Goal: Information Seeking & Learning: Learn about a topic

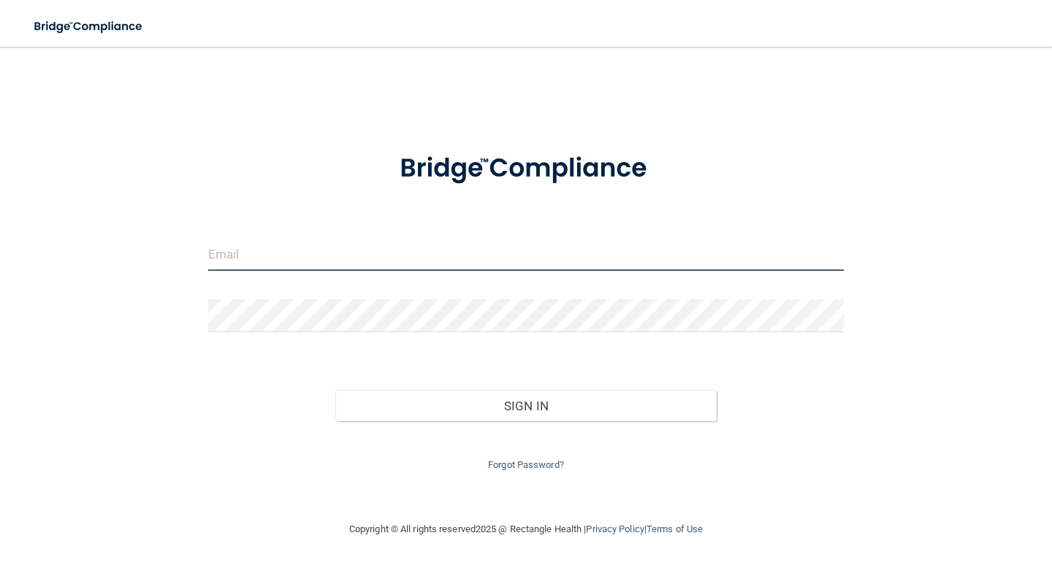
click at [399, 242] on input "email" at bounding box center [525, 254] width 635 height 33
type input "[EMAIL_ADDRESS][DOMAIN_NAME]"
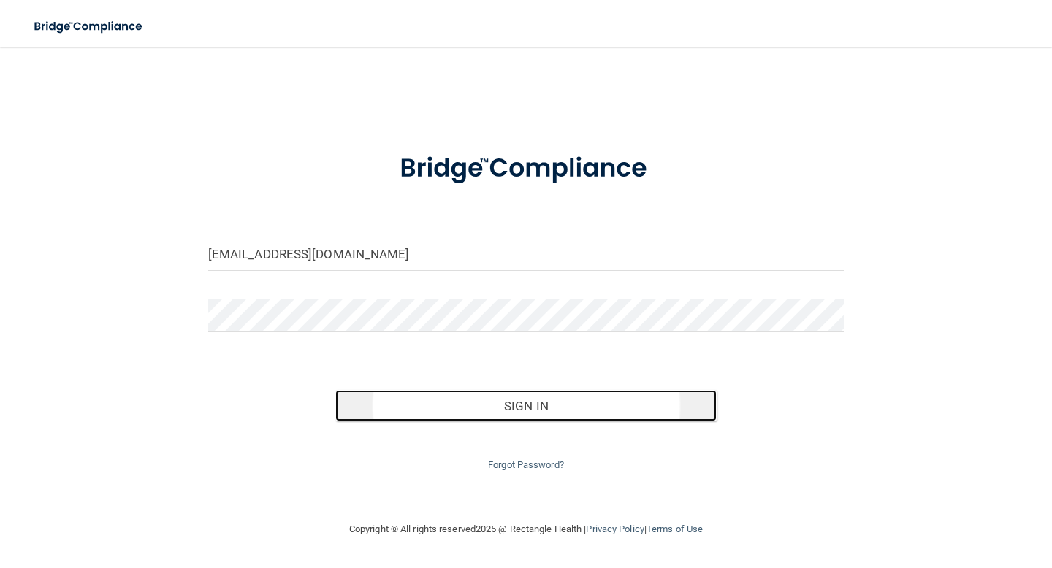
click at [456, 404] on button "Sign In" at bounding box center [525, 406] width 381 height 32
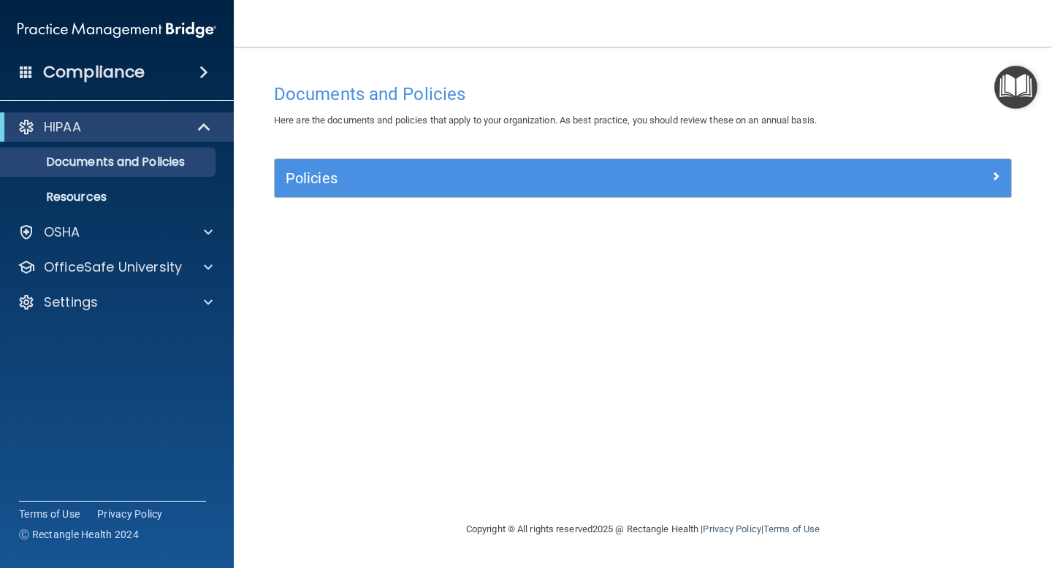
click at [1011, 85] on img "Open Resource Center" at bounding box center [1015, 87] width 43 height 43
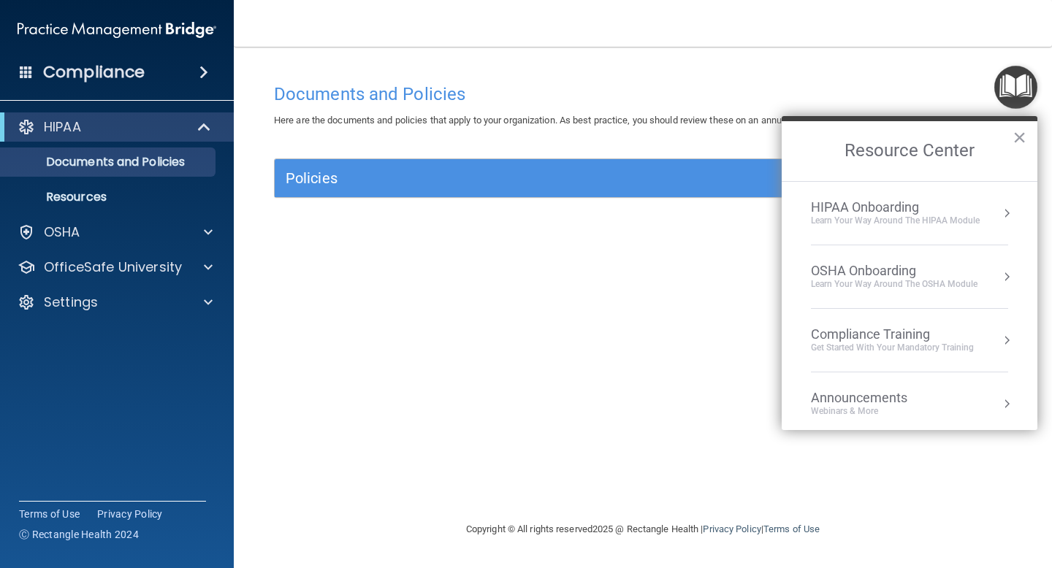
click at [906, 213] on div "HIPAA Onboarding" at bounding box center [895, 207] width 169 height 16
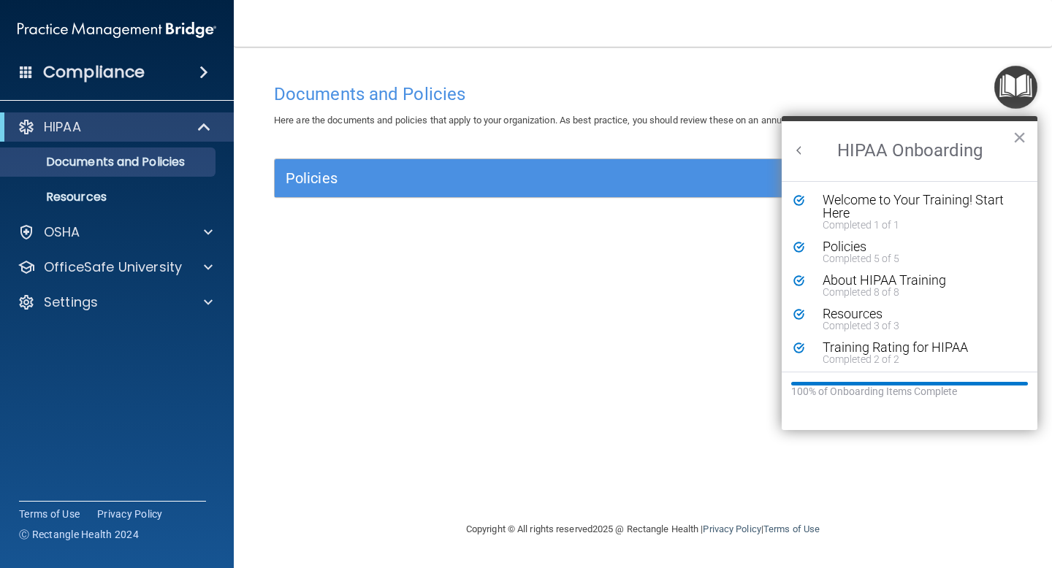
click at [800, 147] on button "Back to Resource Center Home" at bounding box center [799, 150] width 15 height 15
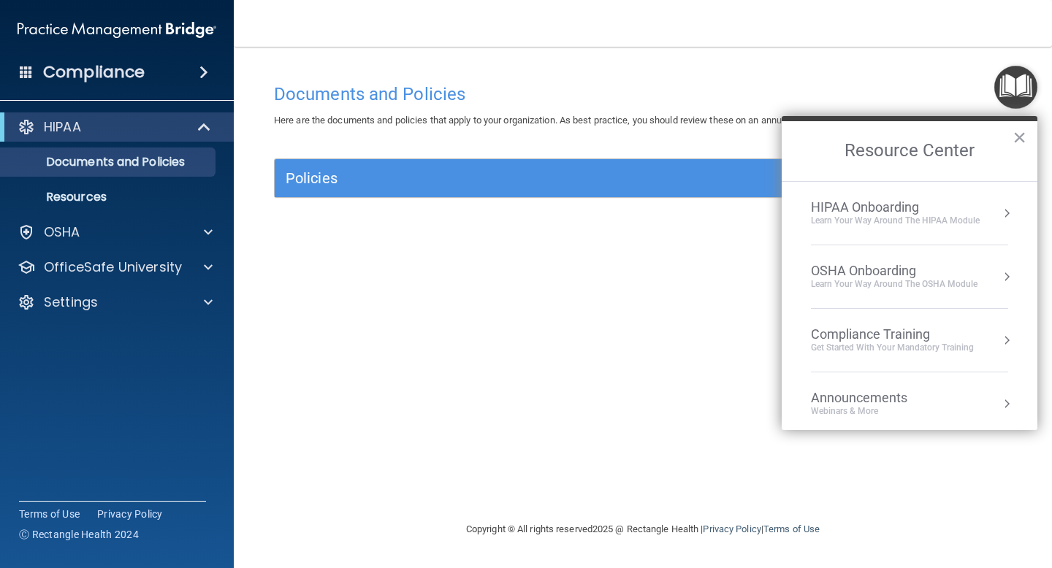
click at [889, 264] on div "OSHA Onboarding" at bounding box center [894, 271] width 166 height 16
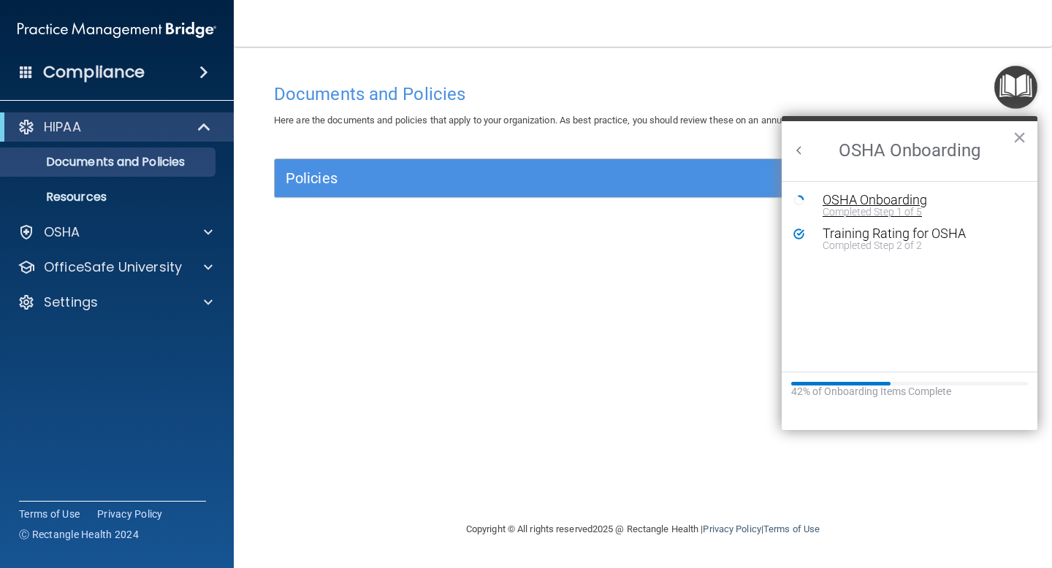
click at [864, 199] on div "OSHA Onboarding" at bounding box center [920, 200] width 196 height 13
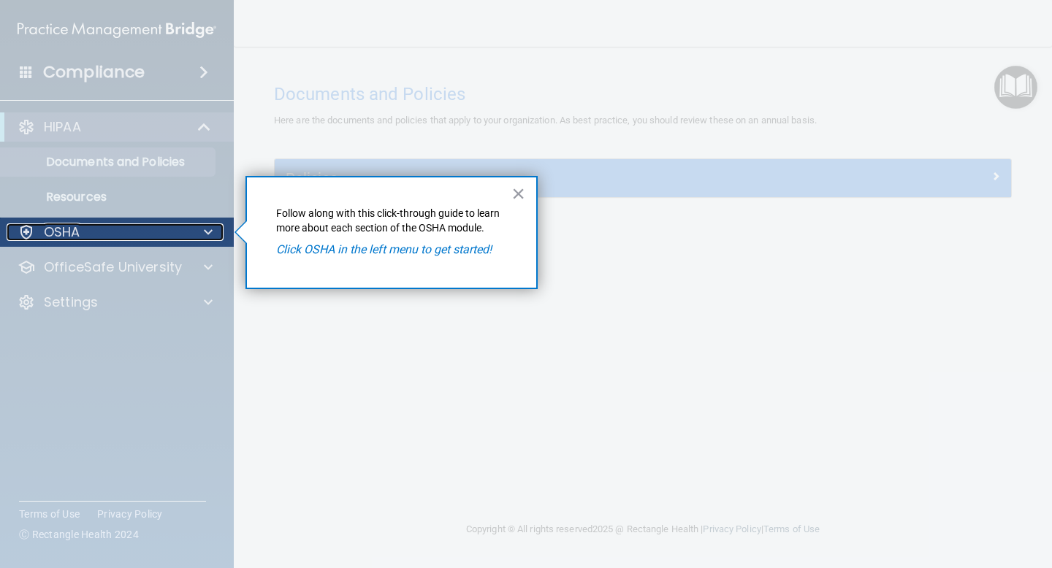
click at [170, 230] on div "OSHA" at bounding box center [97, 232] width 181 height 18
click at [74, 225] on p "OSHA" at bounding box center [62, 232] width 37 height 18
click at [28, 228] on div at bounding box center [27, 232] width 18 height 18
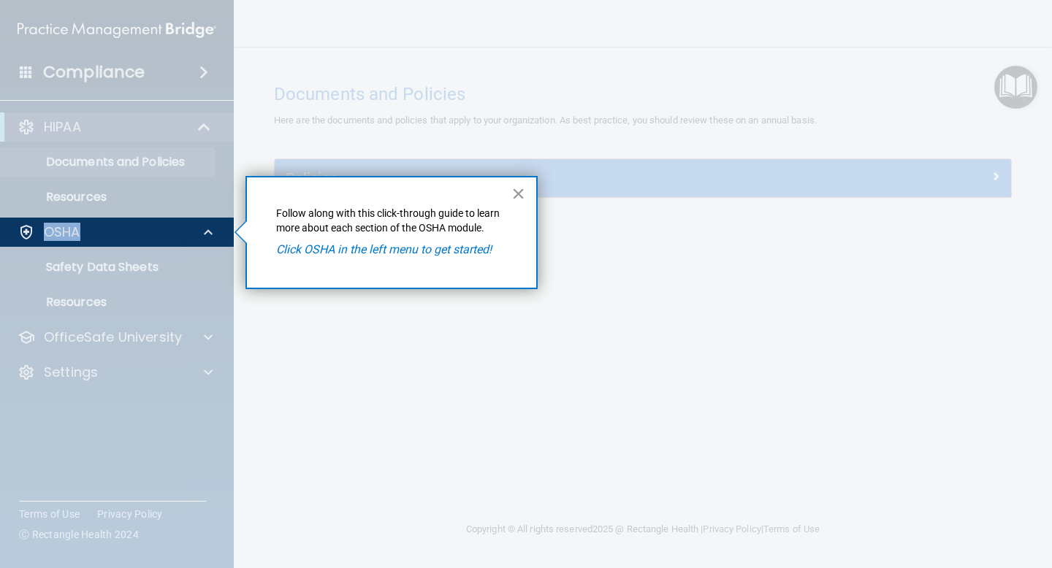
click at [515, 193] on button "×" at bounding box center [518, 193] width 14 height 23
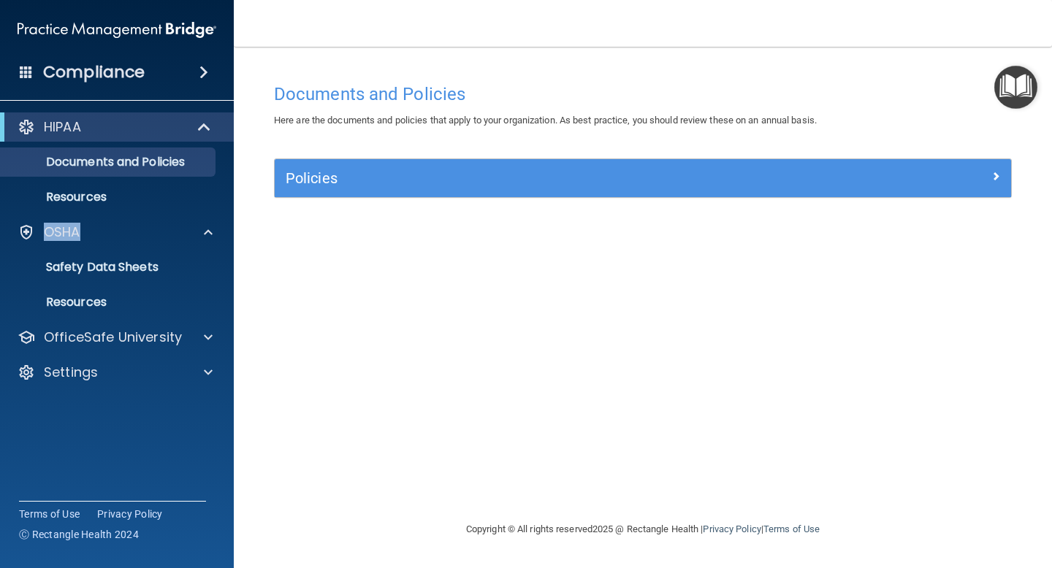
click at [1020, 91] on img "Open Resource Center" at bounding box center [1015, 87] width 43 height 43
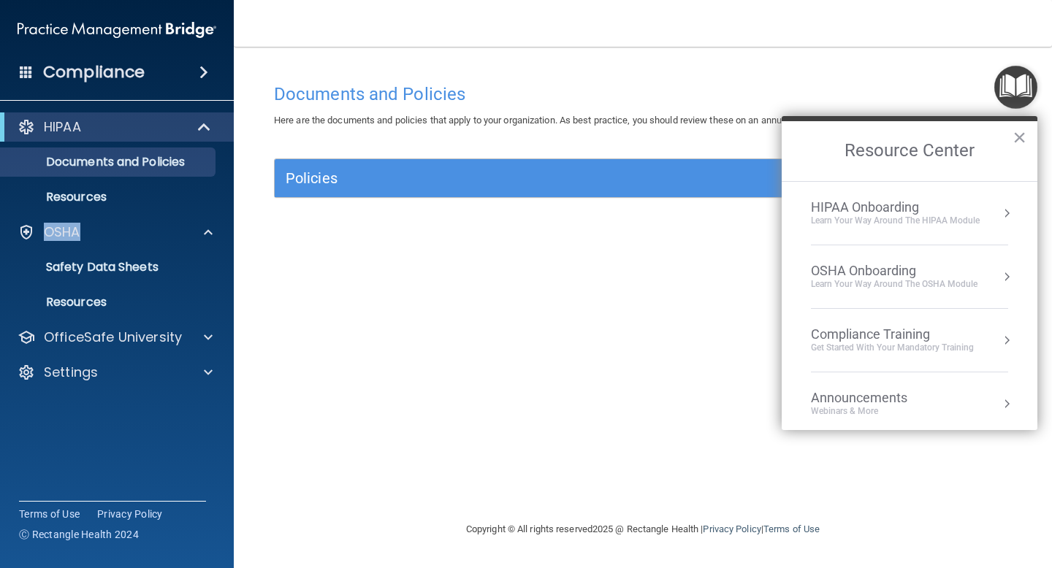
click at [851, 323] on li "Compliance Training Get Started with your mandatory training" at bounding box center [909, 341] width 197 height 64
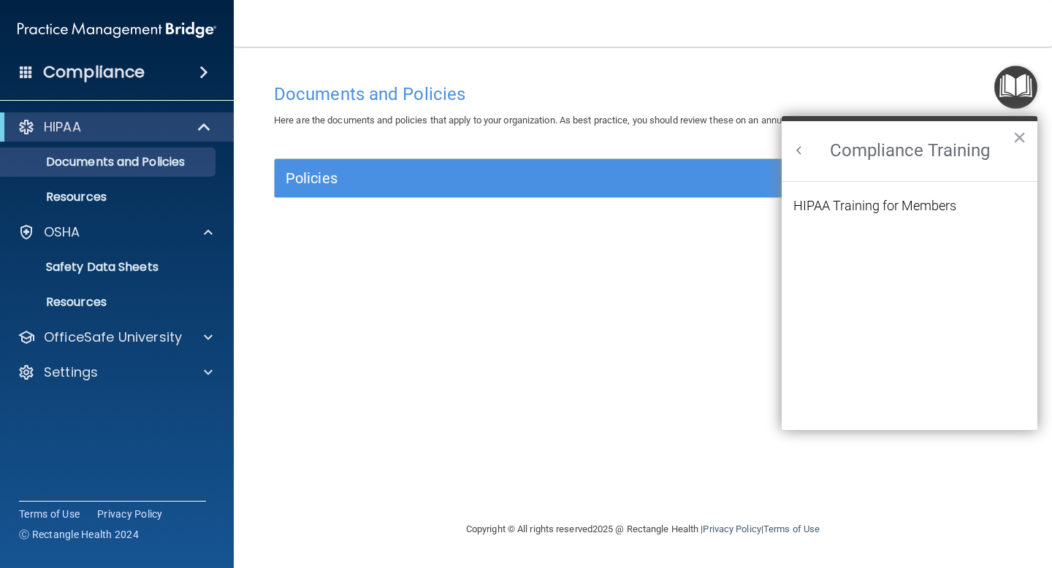
click at [795, 147] on button "Back to Resource Center Home" at bounding box center [799, 150] width 15 height 15
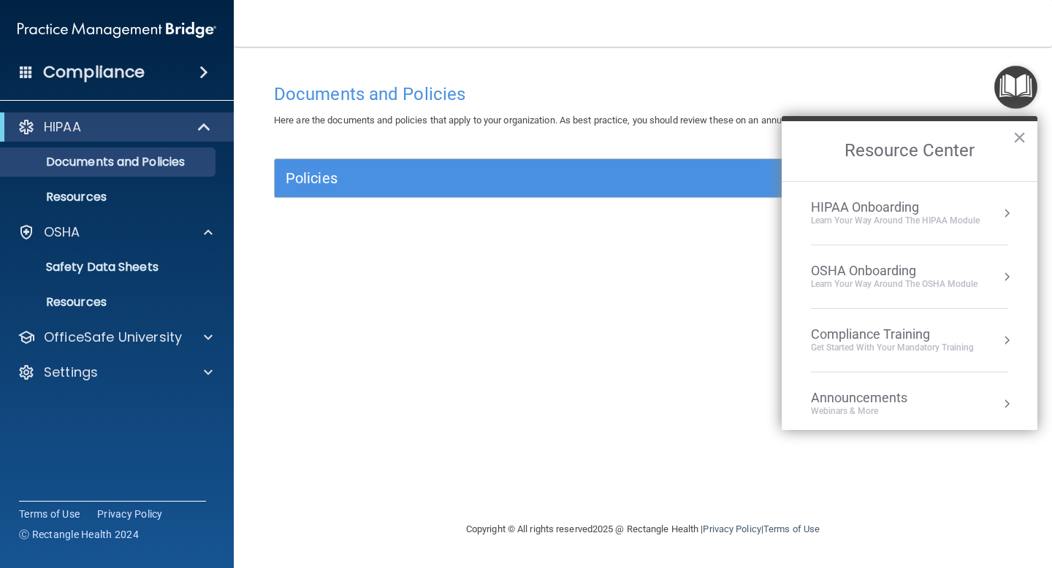
click at [999, 342] on button "Resource Center" at bounding box center [1006, 340] width 15 height 15
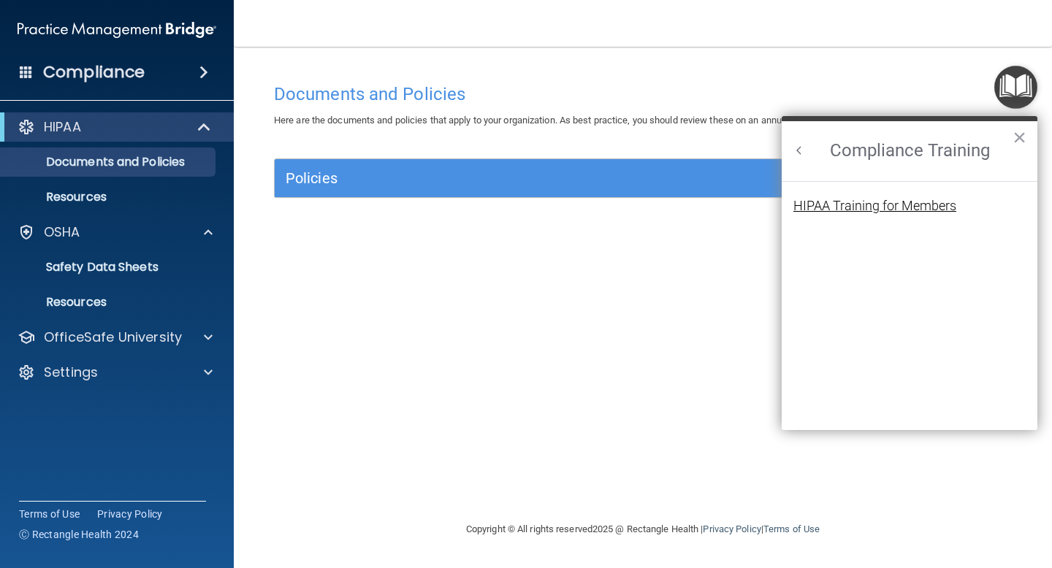
click at [887, 199] on div "HIPAA Training for Members" at bounding box center [874, 205] width 163 height 13
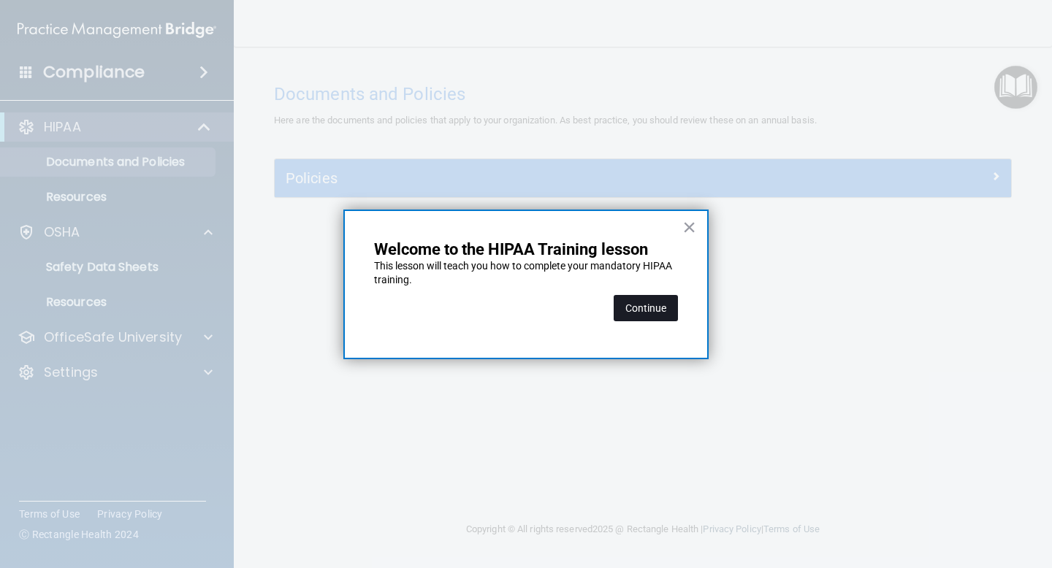
click at [639, 310] on button "Continue" at bounding box center [645, 308] width 64 height 26
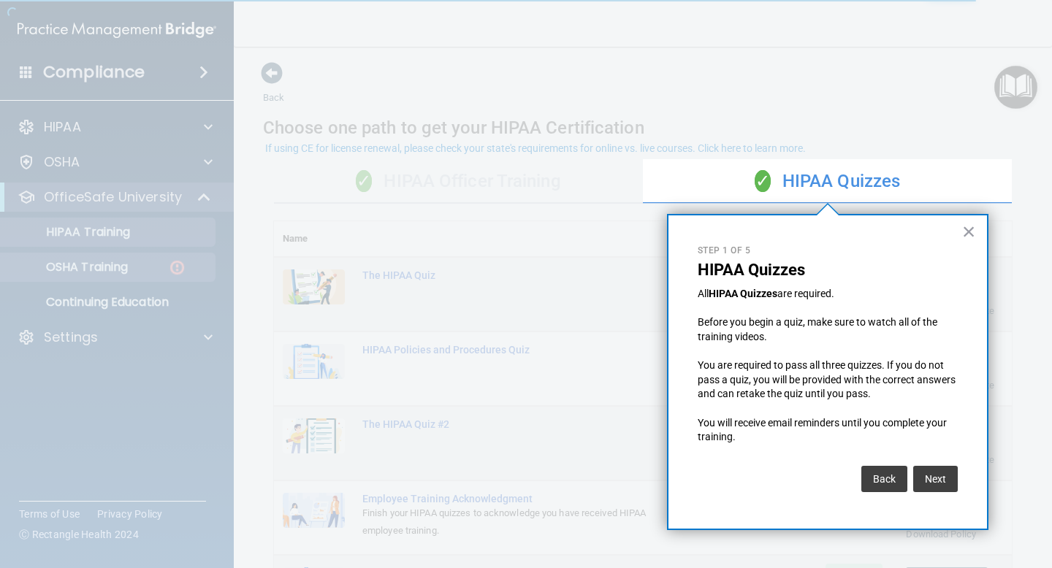
click at [126, 261] on div at bounding box center [321, 284] width 643 height 568
click at [975, 226] on button "×" at bounding box center [969, 231] width 14 height 23
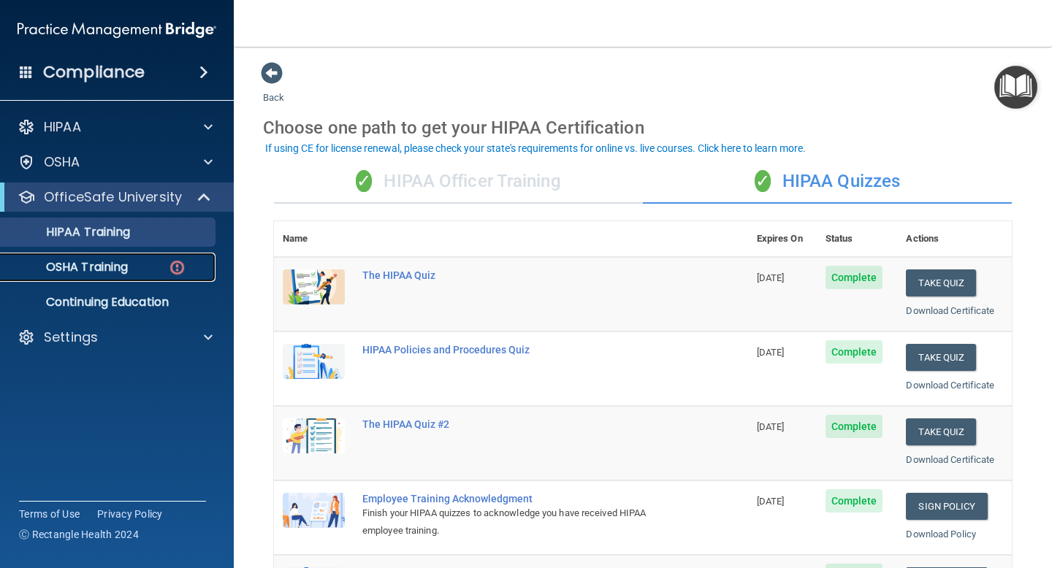
click at [136, 273] on div "OSHA Training" at bounding box center [108, 267] width 199 height 15
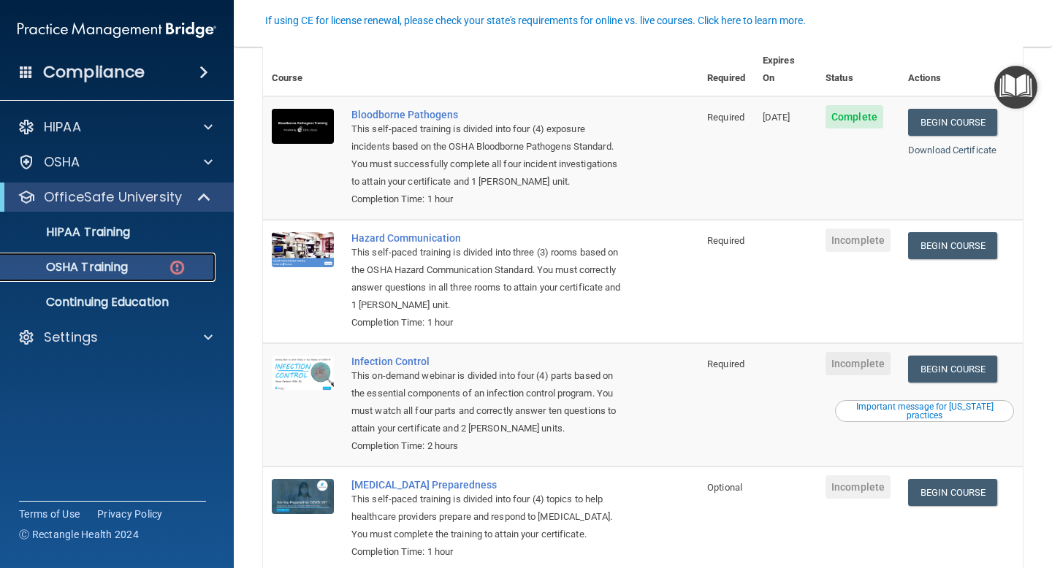
scroll to position [136, 0]
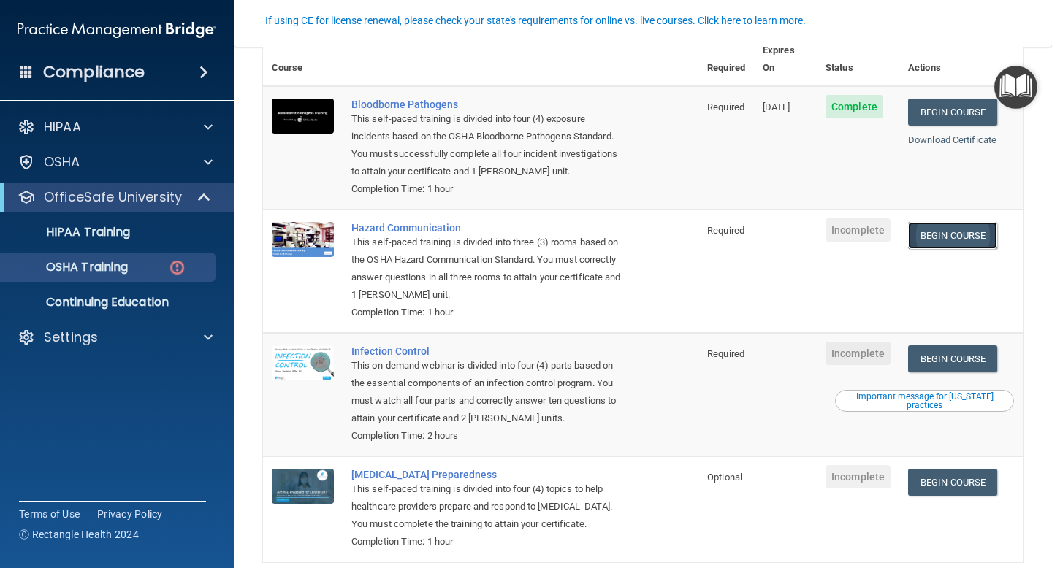
click at [941, 222] on link "Begin Course" at bounding box center [952, 235] width 89 height 27
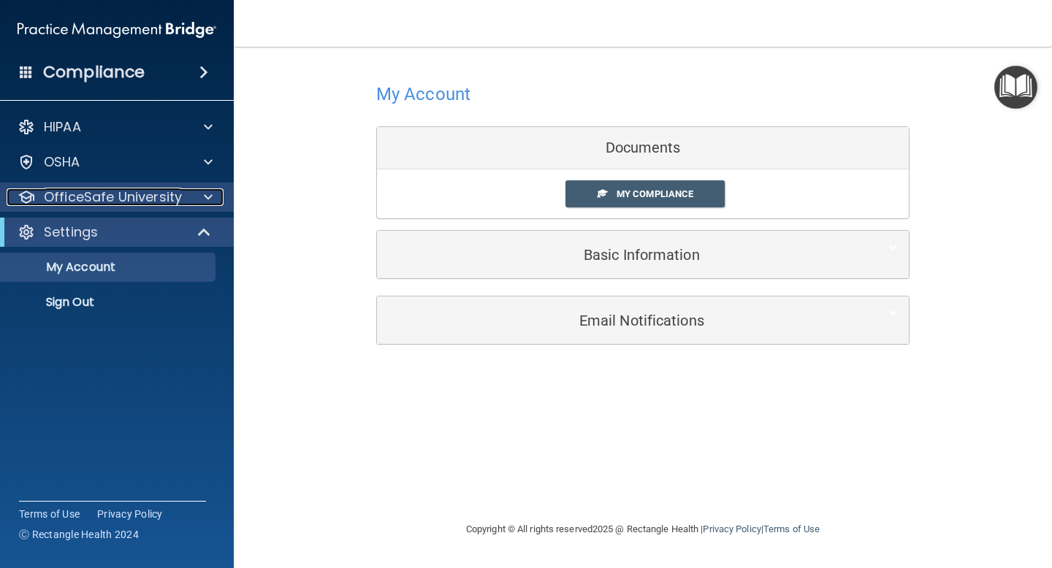
click at [125, 201] on p "OfficeSafe University" at bounding box center [113, 197] width 138 height 18
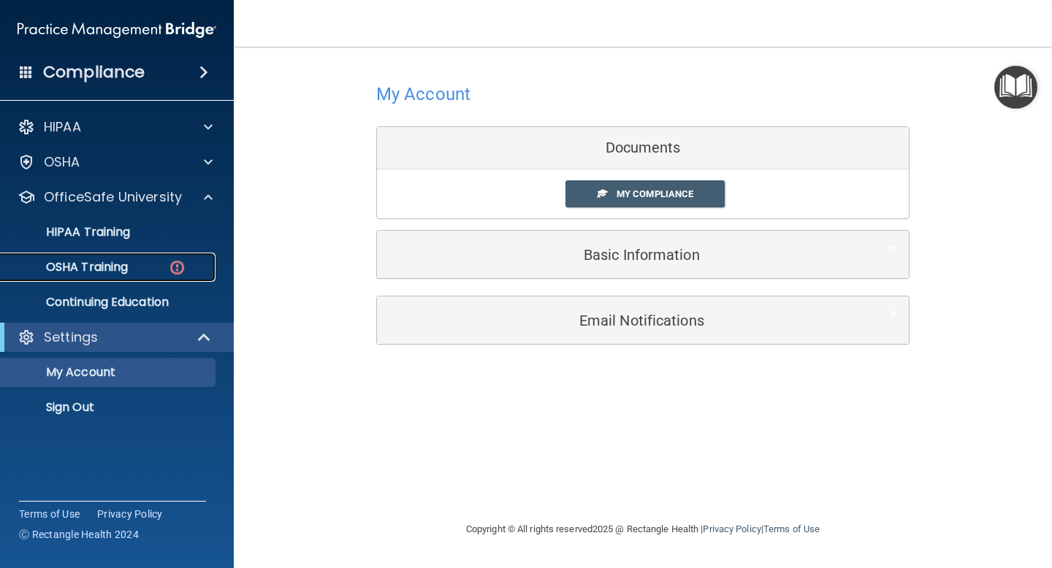
click at [131, 268] on div "OSHA Training" at bounding box center [108, 267] width 199 height 15
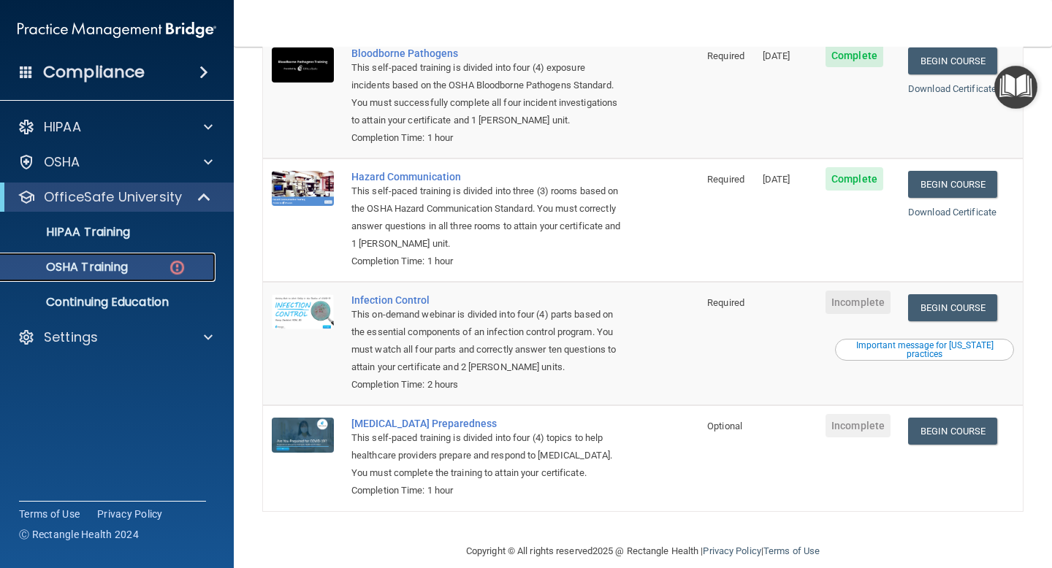
scroll to position [189, 0]
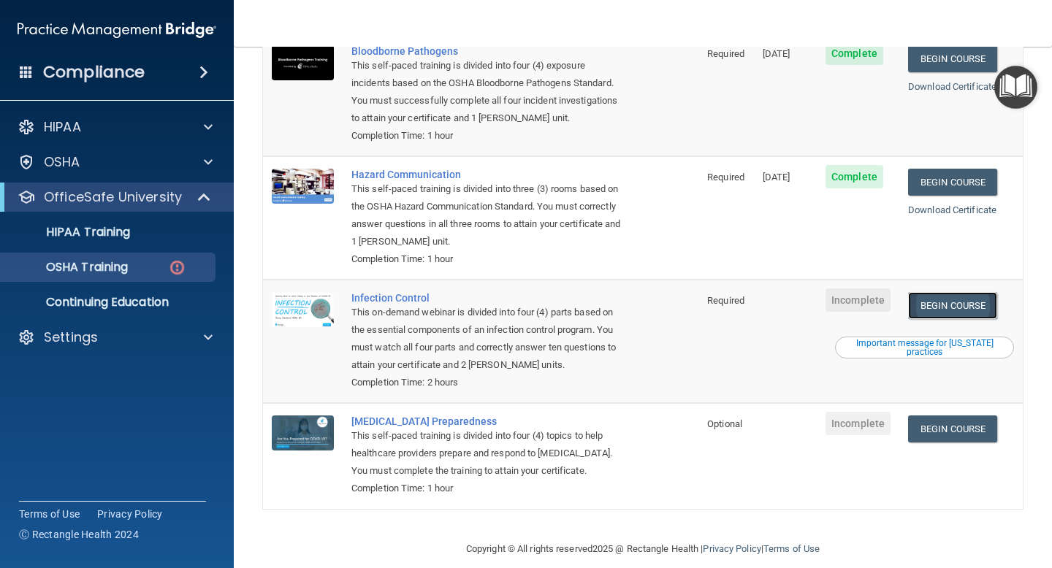
click at [959, 292] on link "Begin Course" at bounding box center [952, 305] width 89 height 27
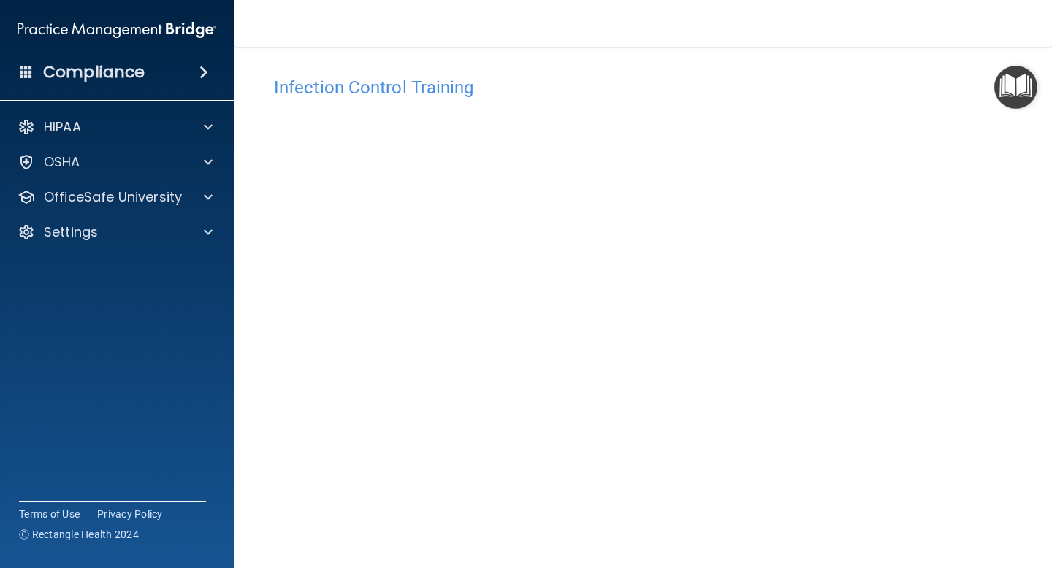
scroll to position [57, 0]
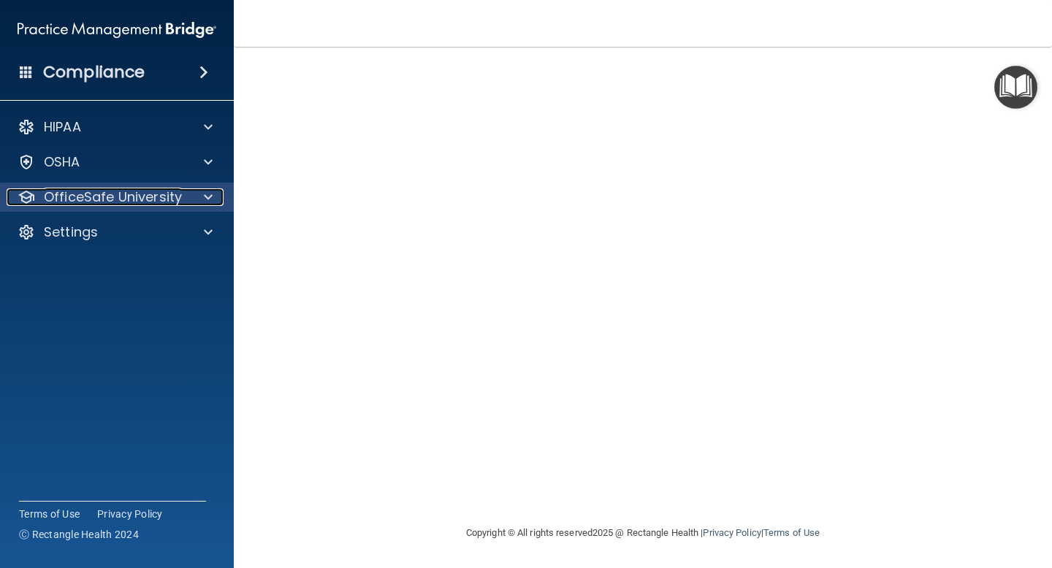
click at [107, 191] on p "OfficeSafe University" at bounding box center [113, 197] width 138 height 18
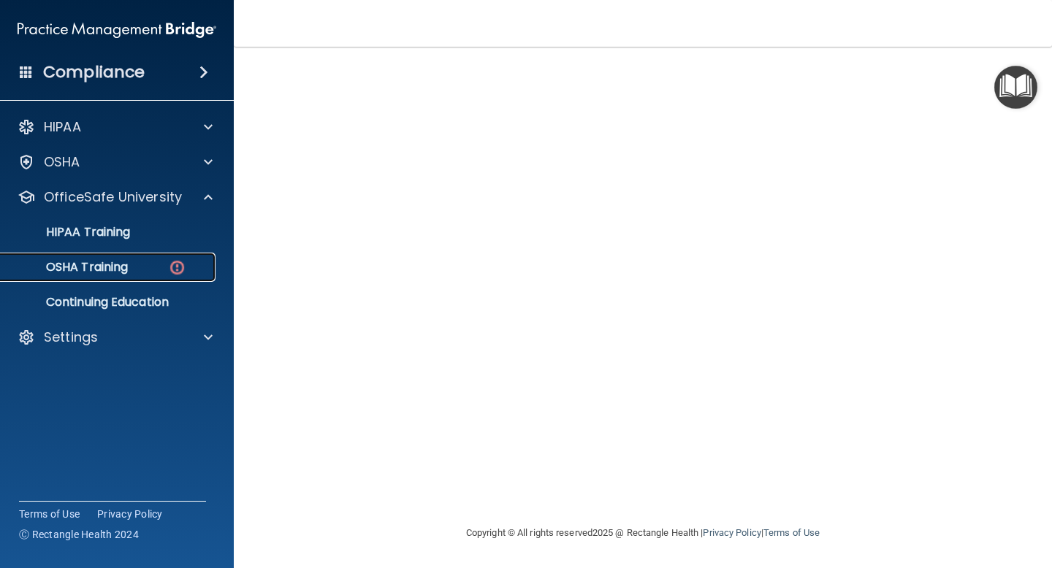
click at [124, 256] on link "OSHA Training" at bounding box center [100, 267] width 230 height 29
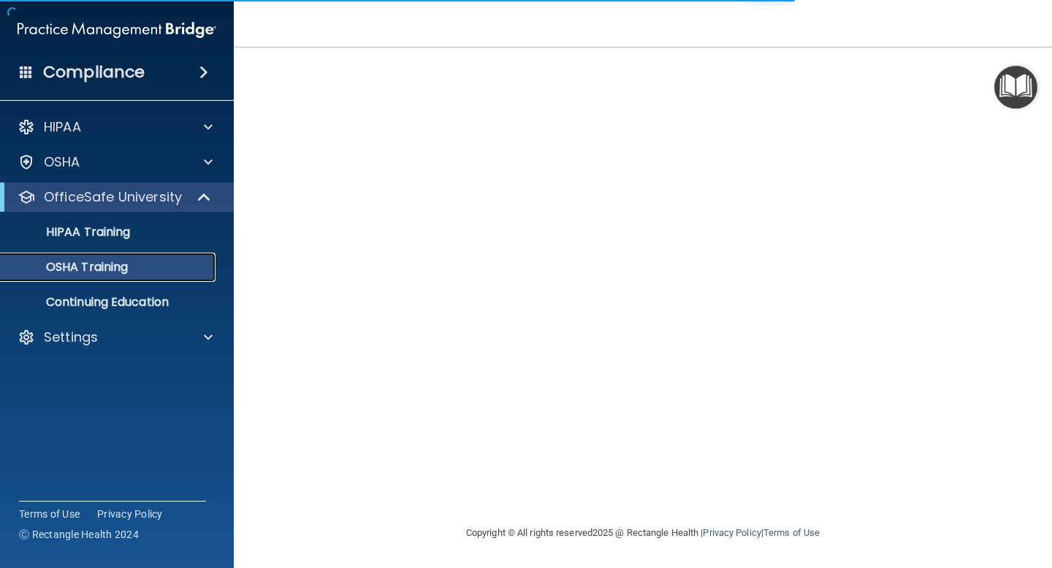
scroll to position [148, 0]
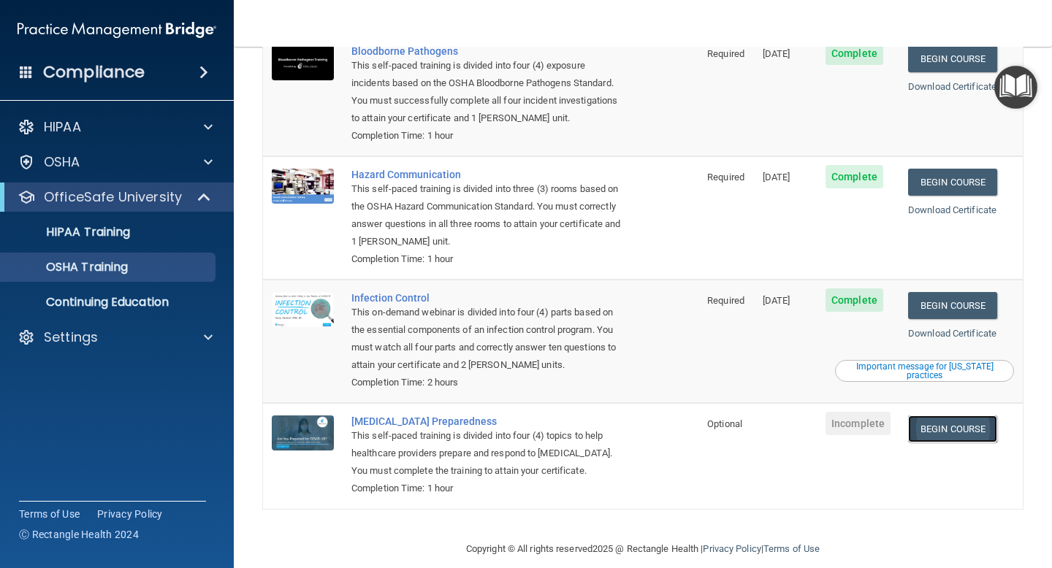
click at [952, 416] on link "Begin Course" at bounding box center [952, 429] width 89 height 27
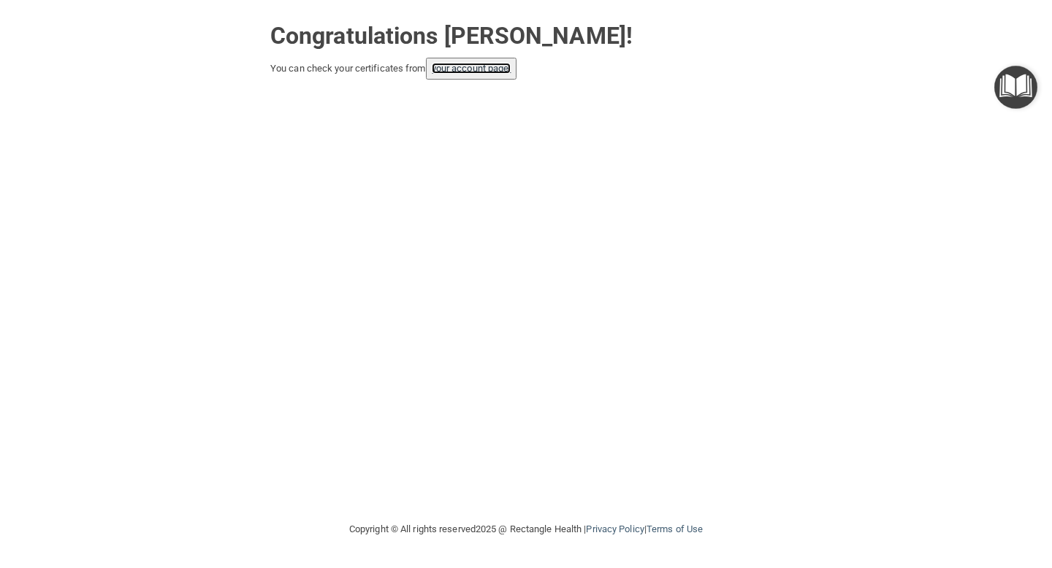
click at [454, 72] on link "your account page!" at bounding box center [472, 68] width 80 height 11
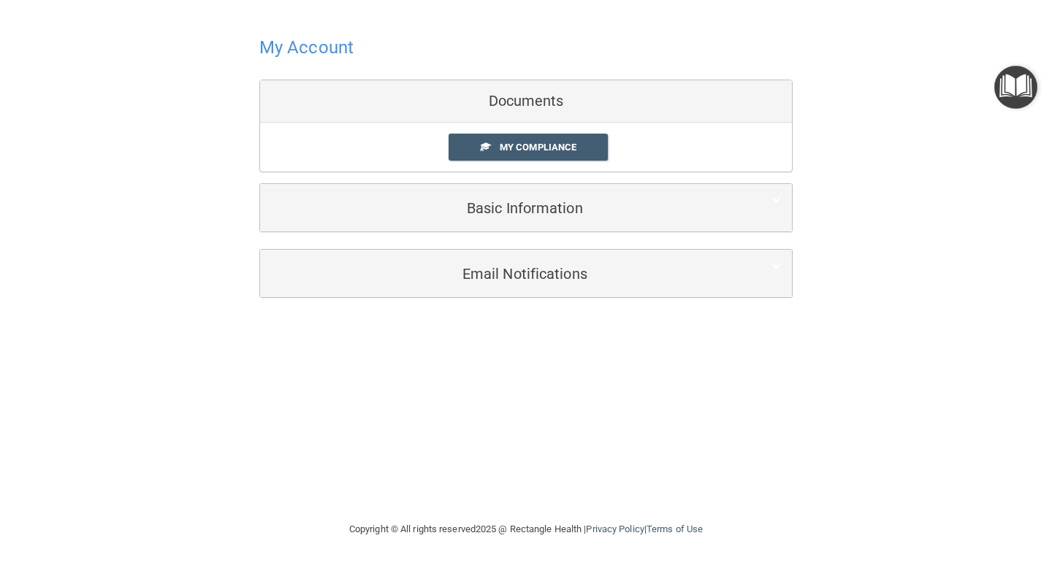
click at [1014, 76] on img "Open Resource Center" at bounding box center [1015, 87] width 43 height 43
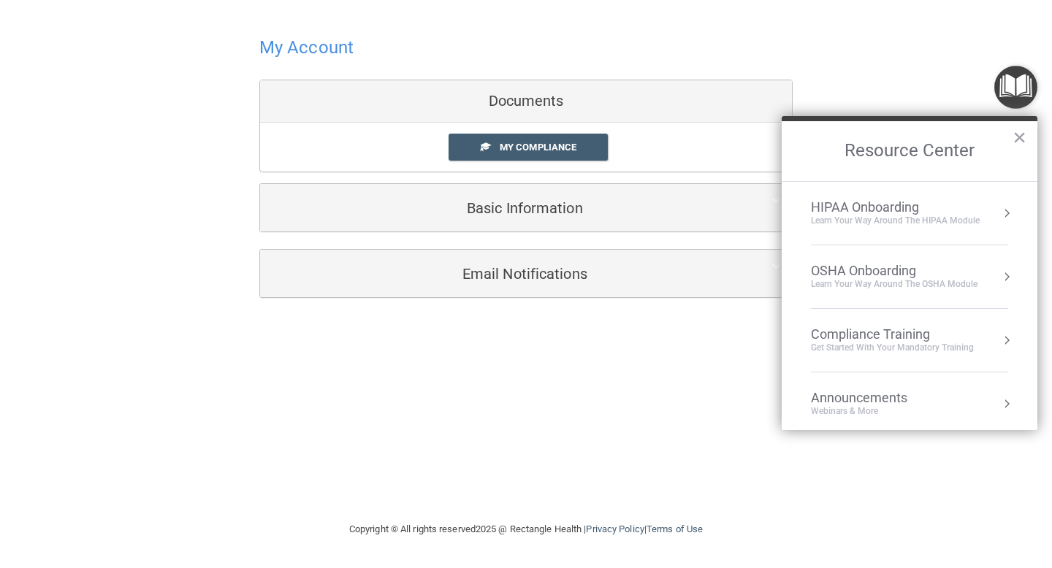
click at [887, 326] on div "Compliance Training" at bounding box center [892, 334] width 163 height 16
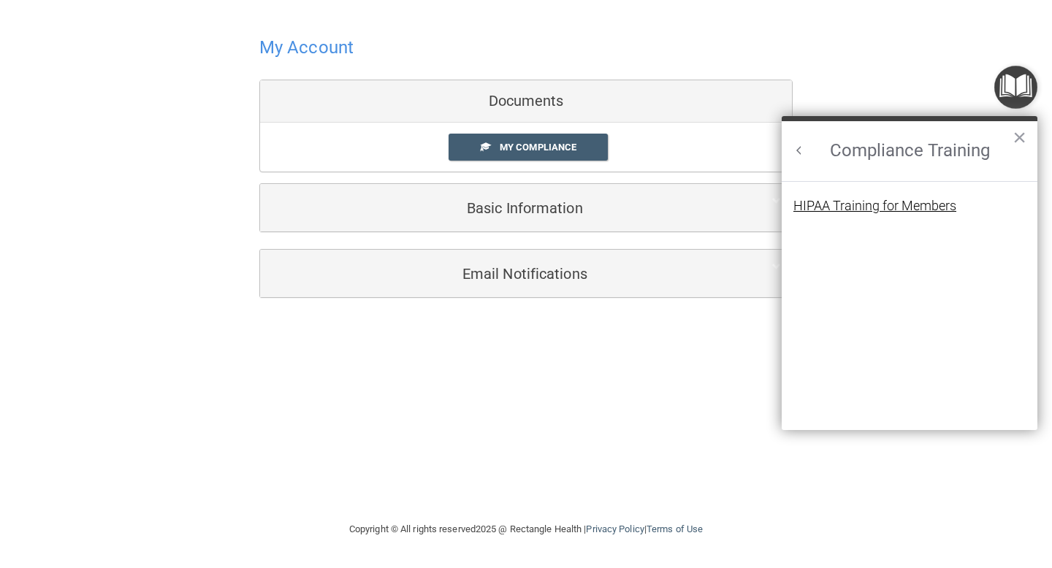
click at [852, 205] on div "HIPAA Training for Members" at bounding box center [874, 205] width 163 height 13
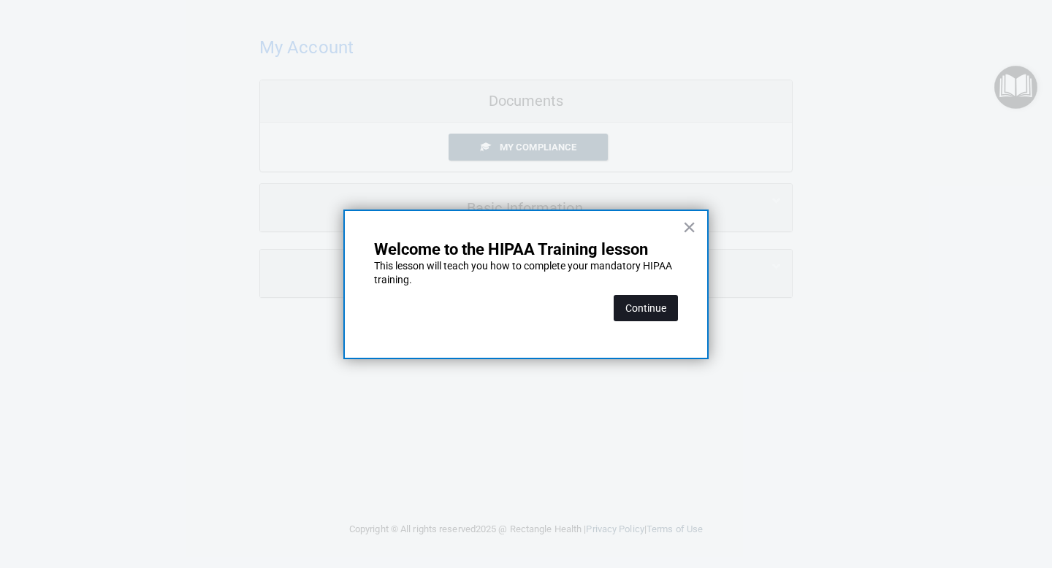
click at [645, 313] on button "Continue" at bounding box center [645, 308] width 64 height 26
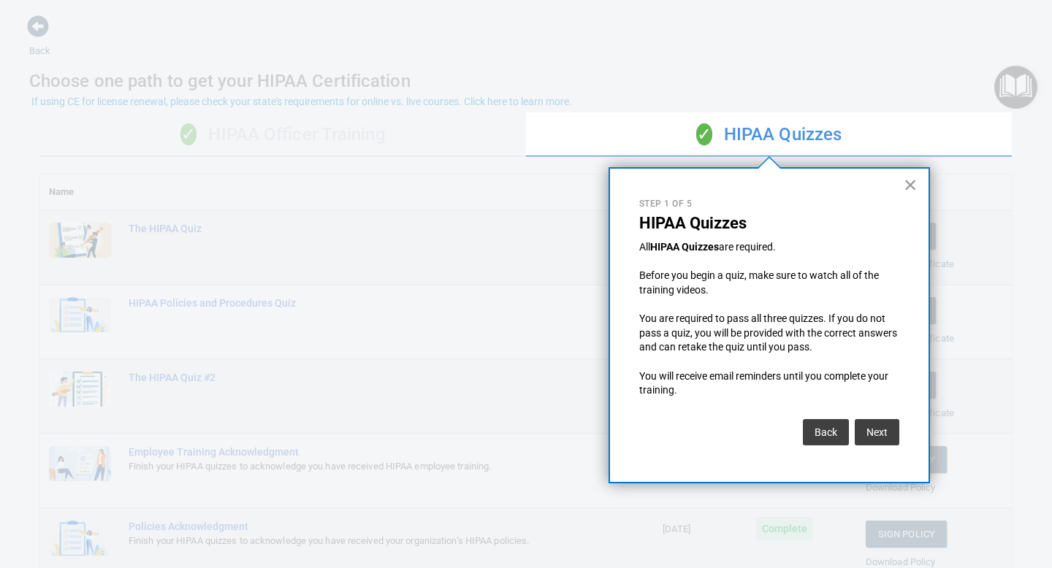
click at [911, 183] on button "×" at bounding box center [910, 184] width 14 height 23
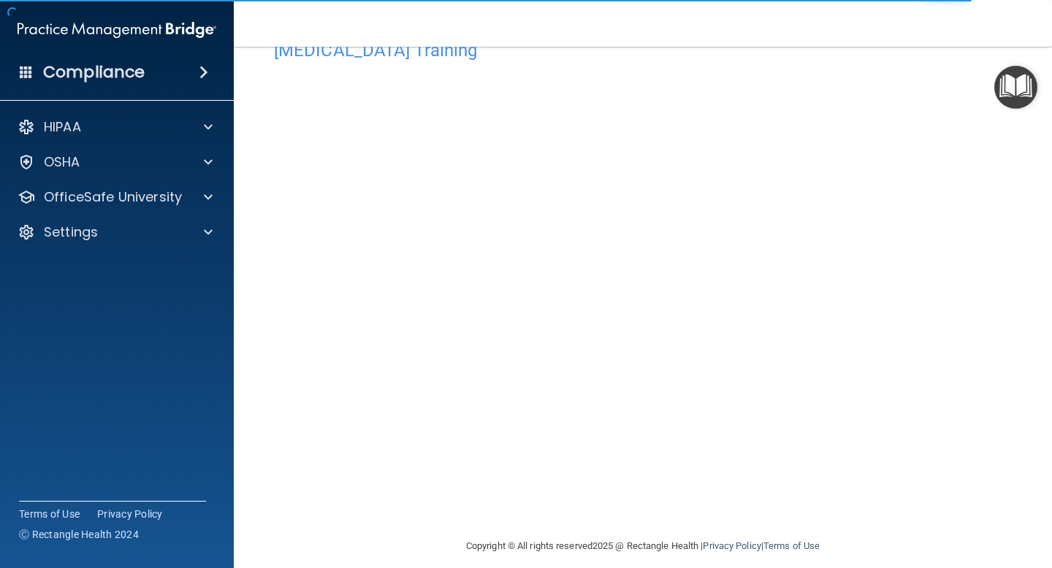
scroll to position [45, 0]
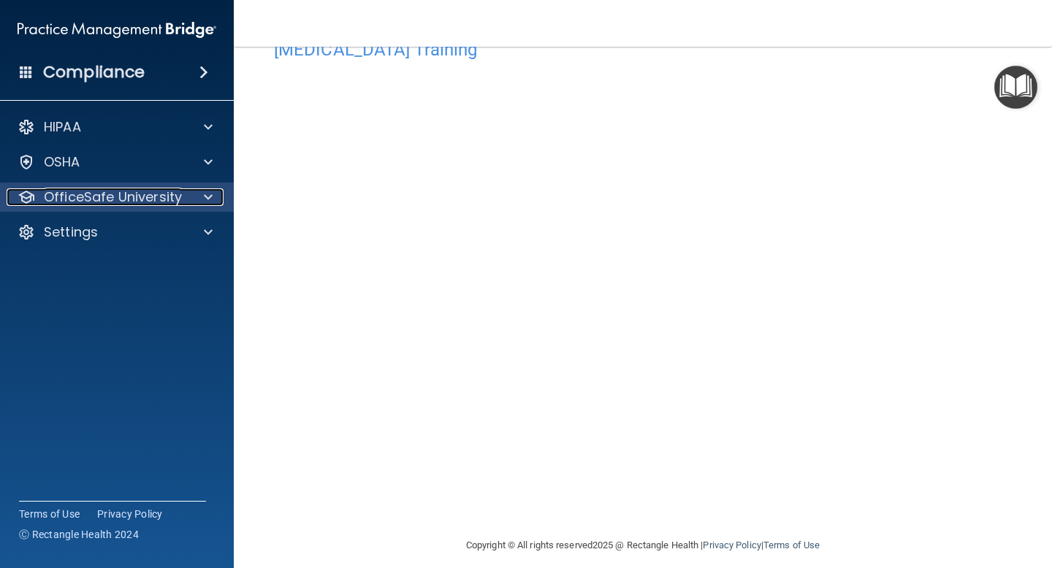
click at [169, 198] on p "OfficeSafe University" at bounding box center [113, 197] width 138 height 18
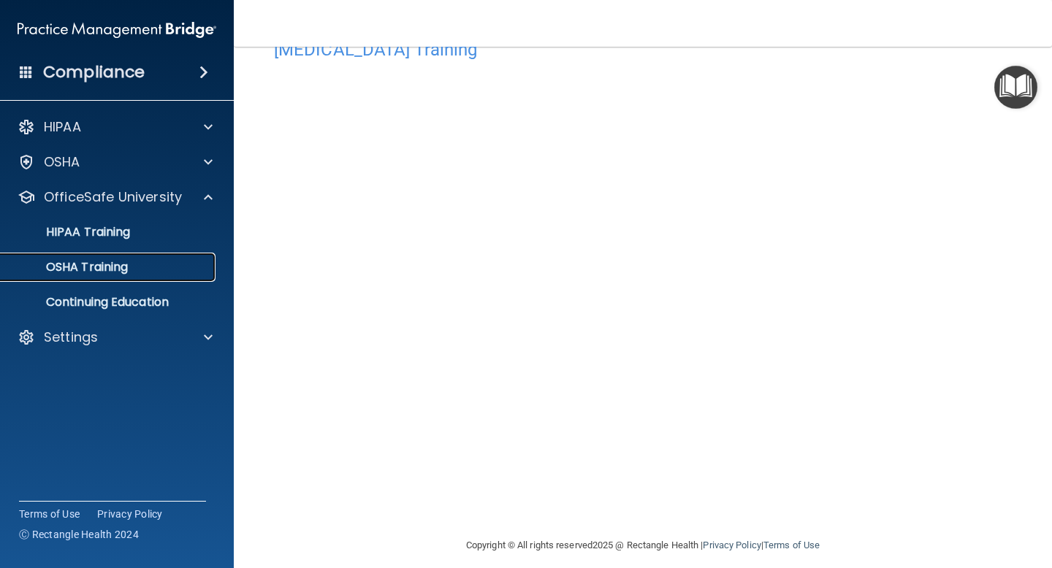
click at [115, 271] on p "OSHA Training" at bounding box center [68, 267] width 118 height 15
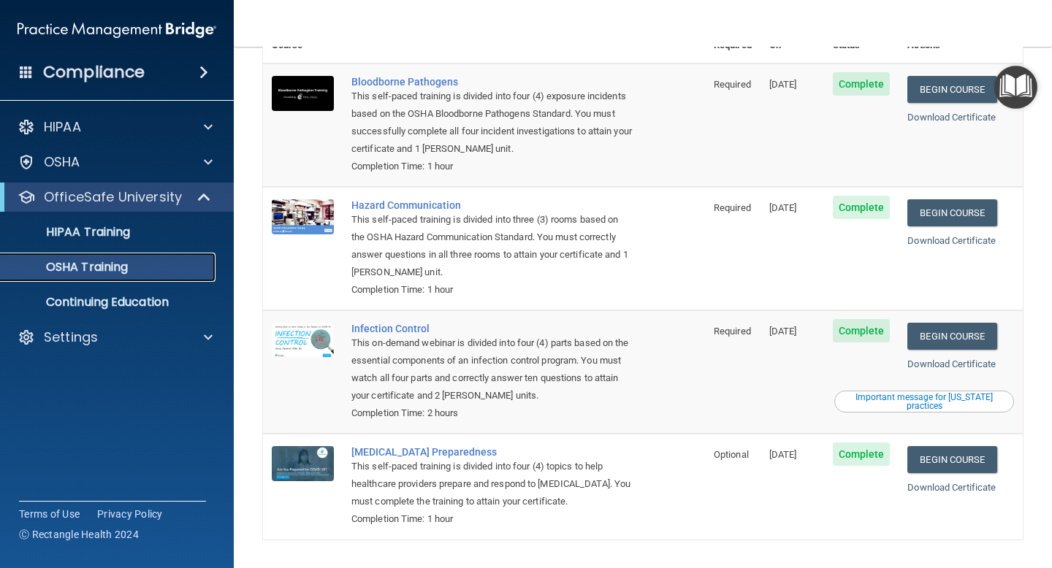
scroll to position [148, 0]
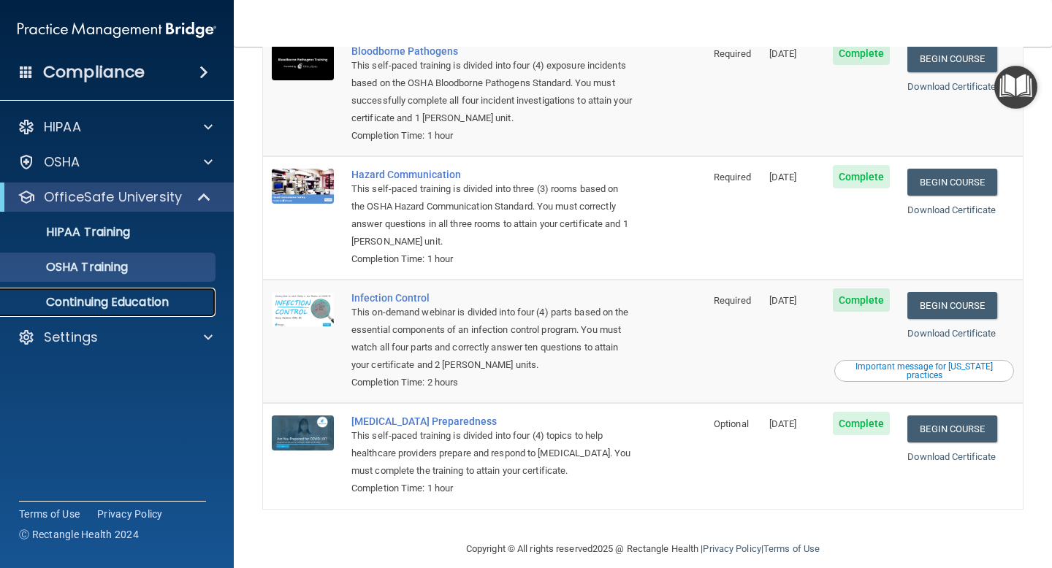
click at [91, 302] on p "Continuing Education" at bounding box center [108, 302] width 199 height 15
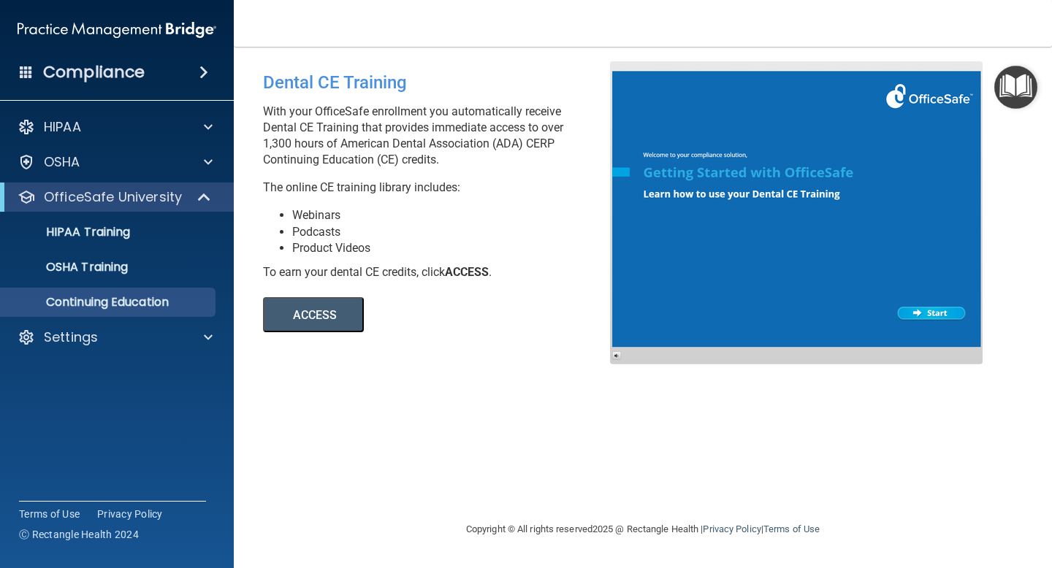
click at [334, 307] on button "ACCESS" at bounding box center [313, 314] width 101 height 35
click at [1009, 81] on img "Open Resource Center" at bounding box center [1015, 87] width 43 height 43
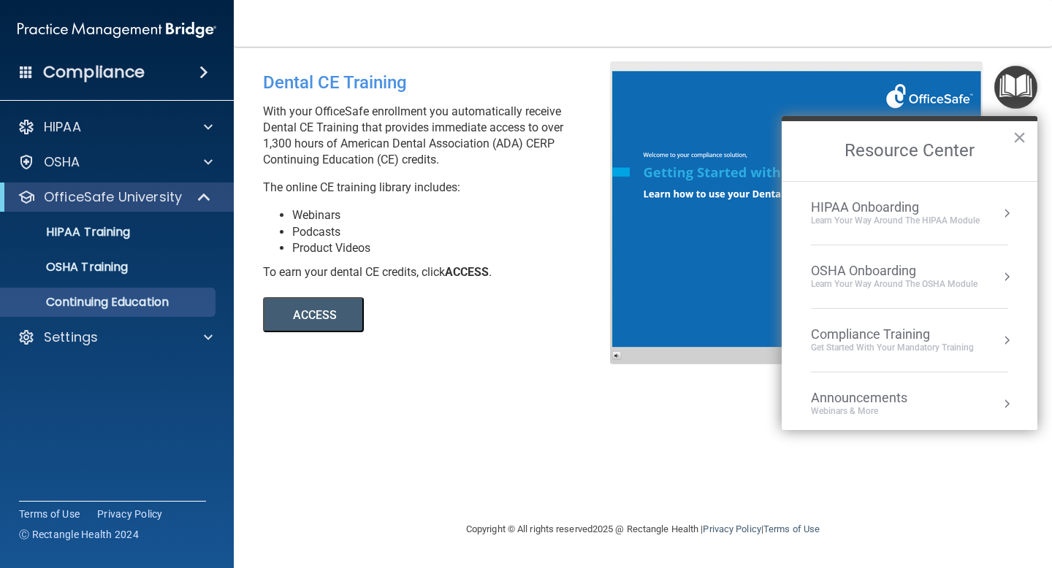
click at [905, 335] on div "Compliance Training" at bounding box center [892, 334] width 163 height 16
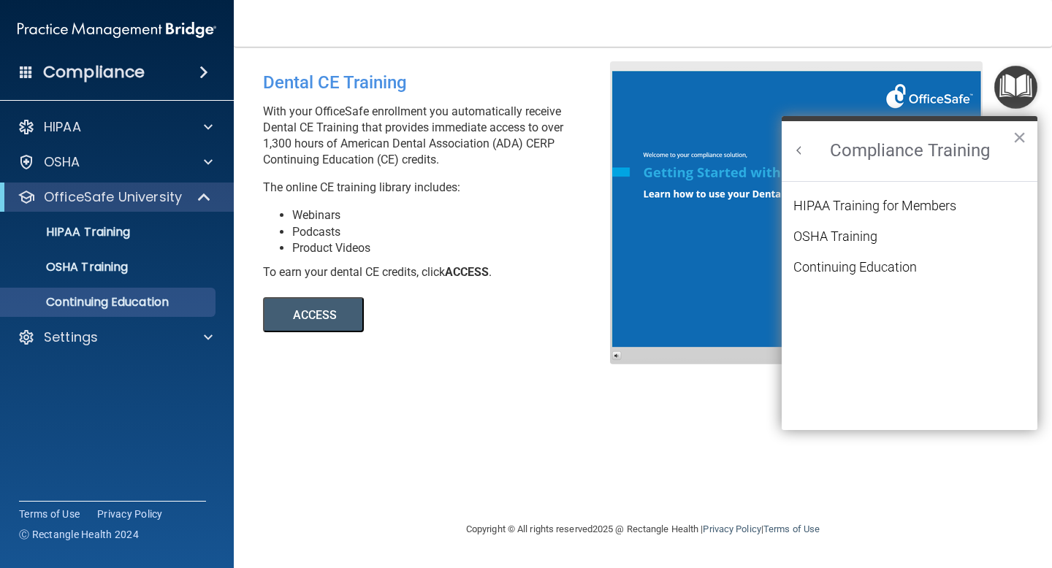
click at [805, 149] on button "Back to Resource Center Home" at bounding box center [799, 150] width 15 height 15
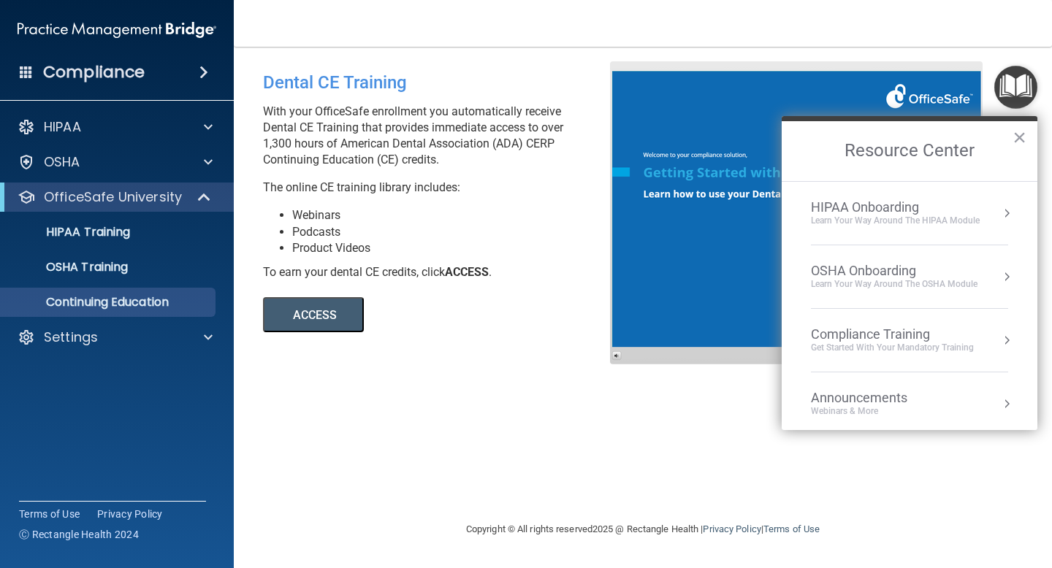
click at [914, 275] on div "OSHA Onboarding" at bounding box center [894, 271] width 166 height 16
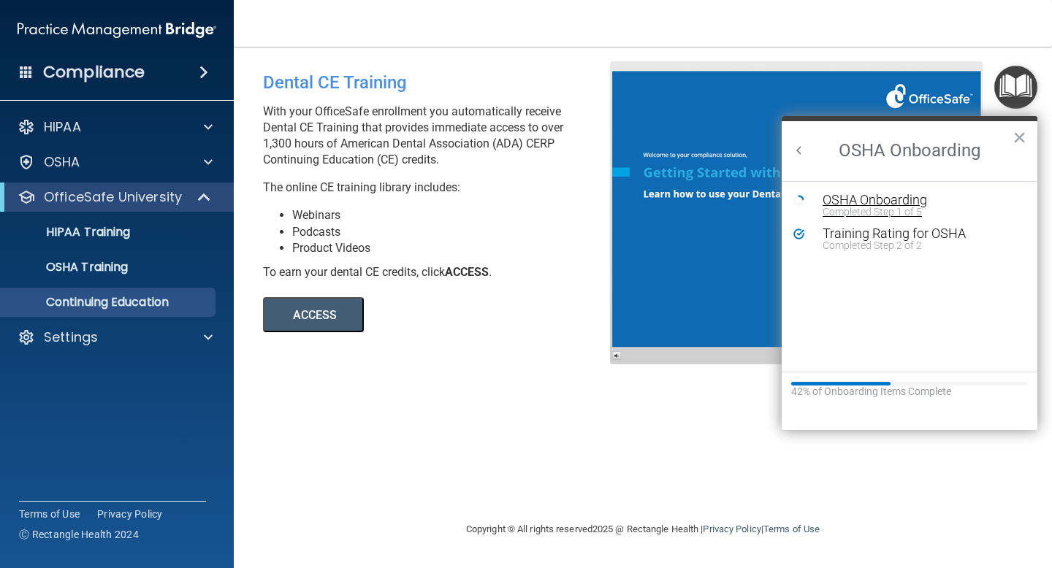
click at [874, 201] on div "OSHA Onboarding" at bounding box center [920, 200] width 196 height 13
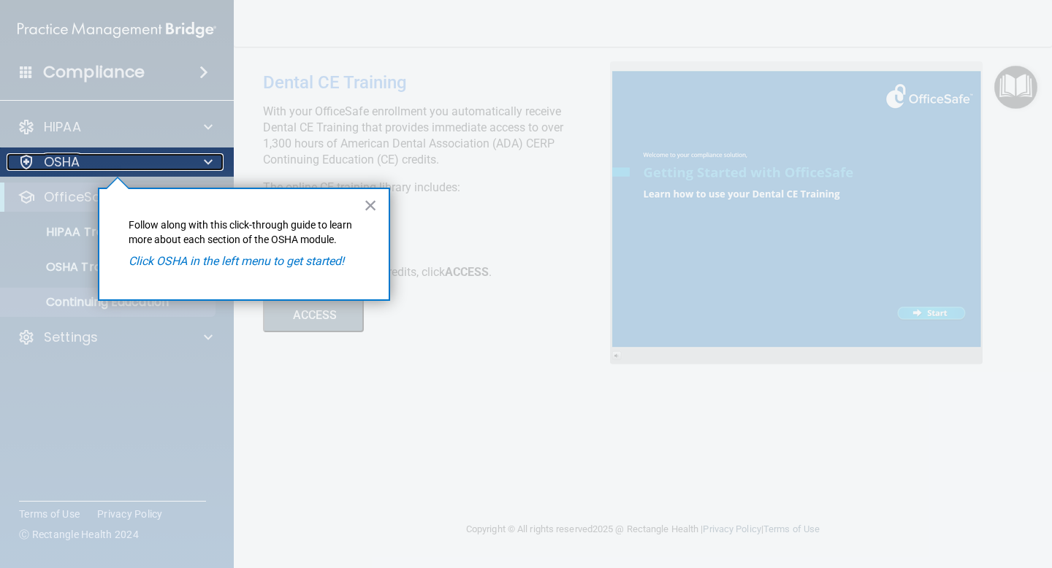
click at [115, 168] on div "OSHA" at bounding box center [97, 162] width 181 height 18
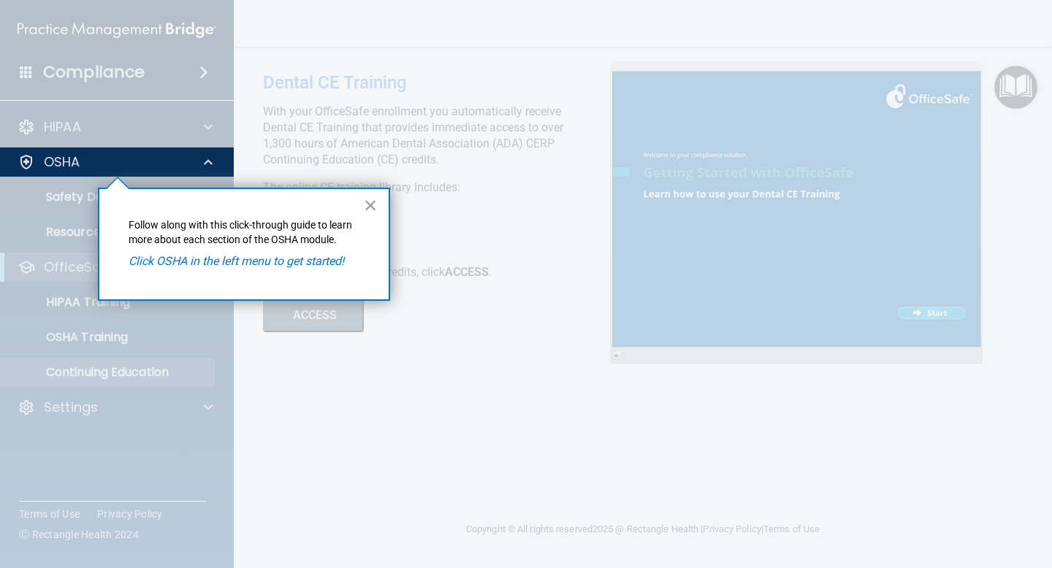
click at [288, 264] on em "Click OSHA in the left menu to get started!" at bounding box center [236, 261] width 215 height 14
click at [364, 202] on button "×" at bounding box center [371, 205] width 14 height 23
